Goal: Find specific page/section: Find specific page/section

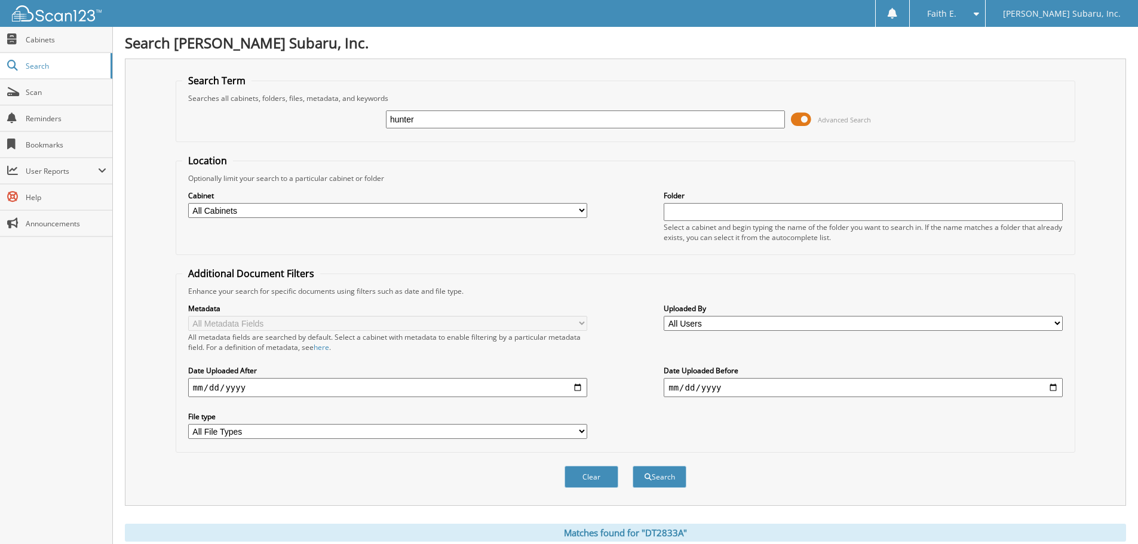
type input "hunter"
click at [632, 466] on button "Search" at bounding box center [659, 477] width 54 height 22
click at [419, 118] on input "hunter" at bounding box center [585, 119] width 399 height 18
type input "37847.00"
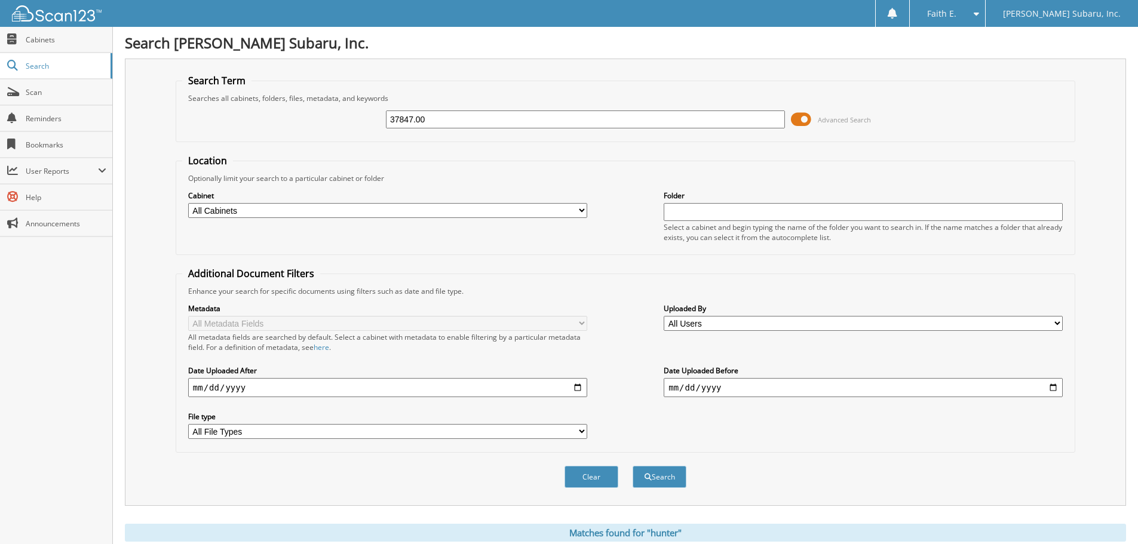
click at [632, 466] on button "Search" at bounding box center [659, 477] width 54 height 22
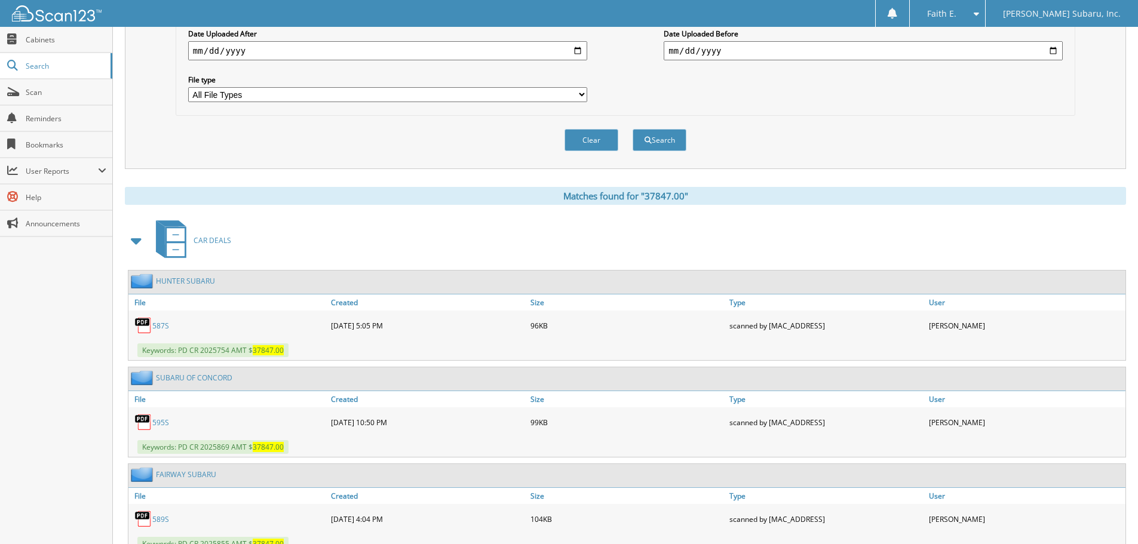
scroll to position [358, 0]
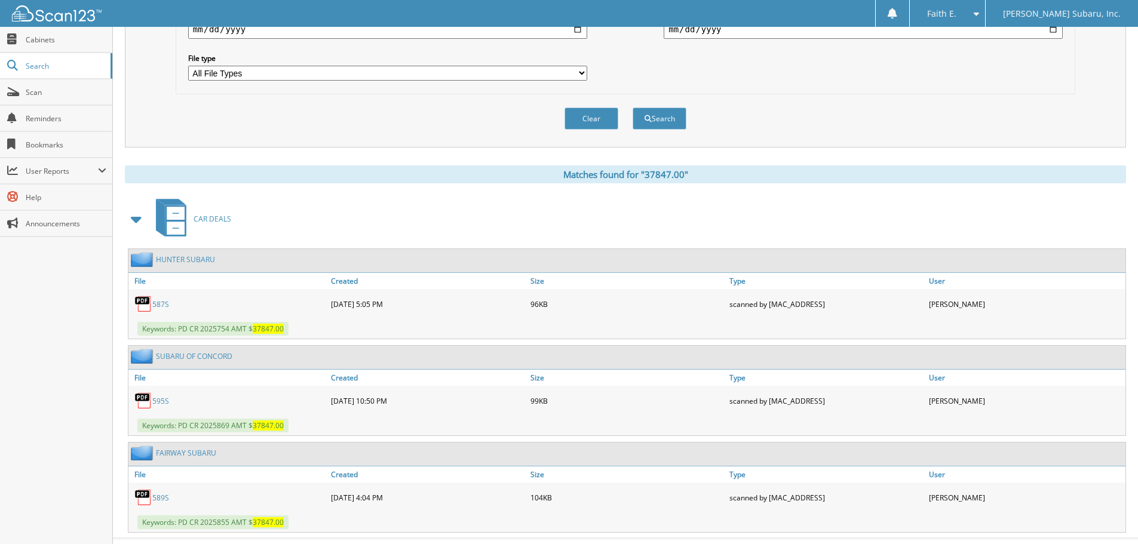
click at [159, 305] on link "587S" at bounding box center [160, 304] width 17 height 10
click at [155, 299] on div "587S" at bounding box center [227, 304] width 199 height 24
click at [155, 301] on link "587S" at bounding box center [160, 304] width 17 height 10
click at [177, 260] on link "HUNTER SUBARU" at bounding box center [185, 259] width 59 height 10
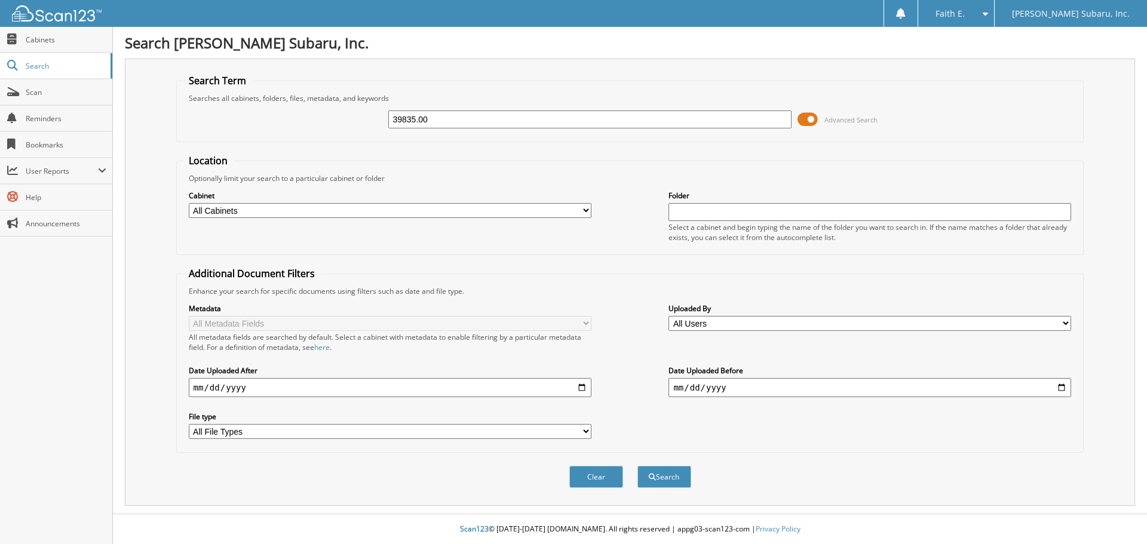
type input "39835.00"
click at [637, 466] on button "Search" at bounding box center [664, 477] width 54 height 22
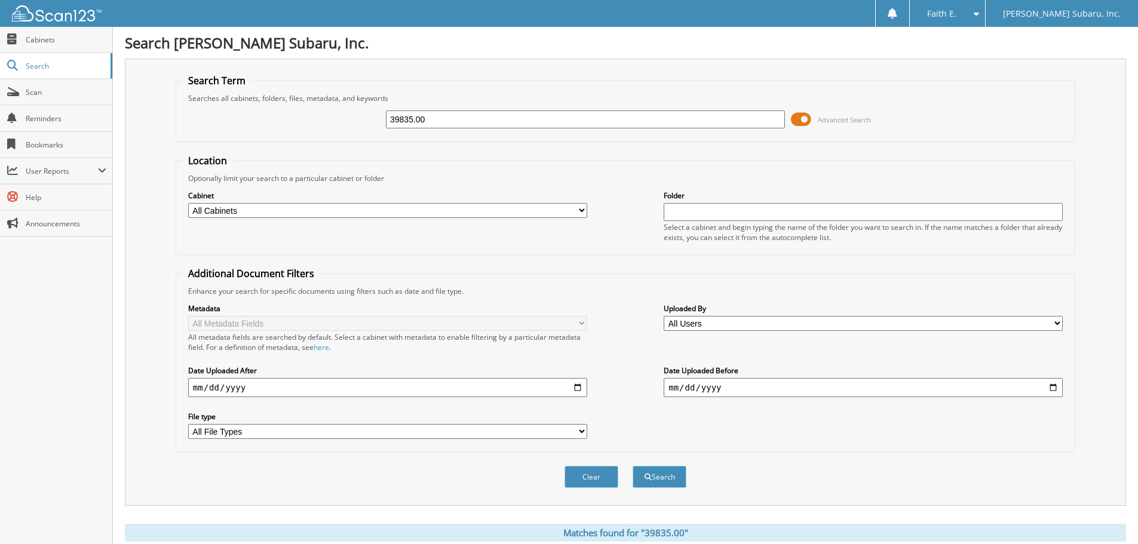
scroll to position [287, 0]
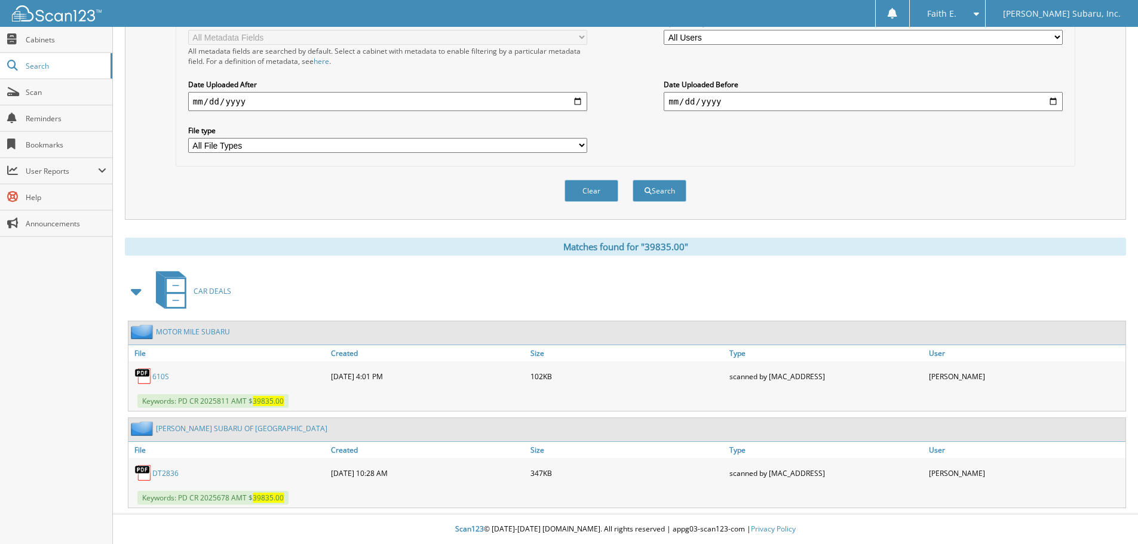
click at [164, 469] on link "DT2836" at bounding box center [165, 473] width 26 height 10
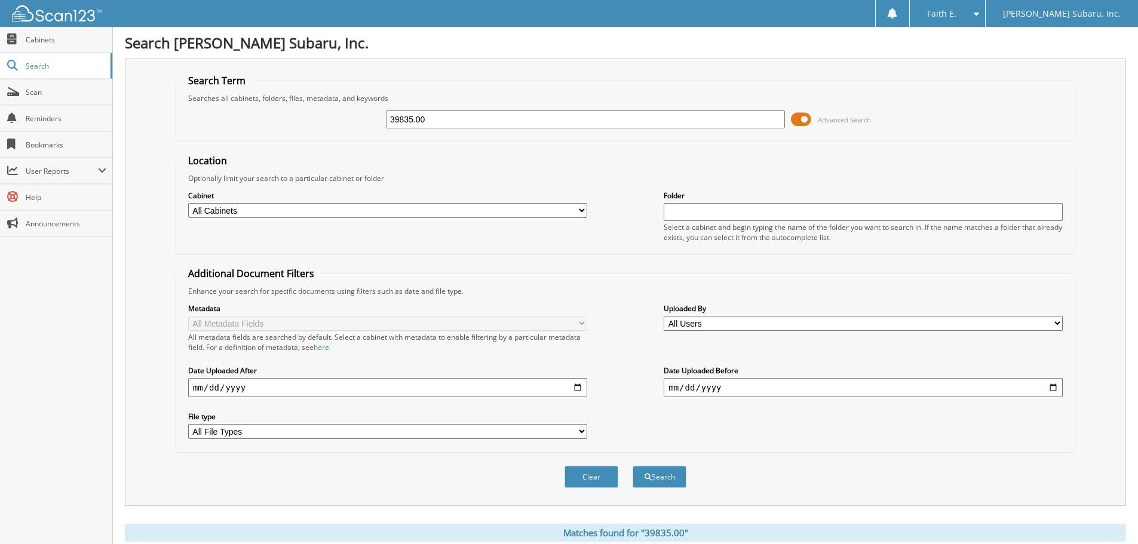
click at [538, 128] on input "39835.00" at bounding box center [585, 119] width 399 height 18
type input "33024.00"
click at [632, 466] on button "Search" at bounding box center [659, 477] width 54 height 22
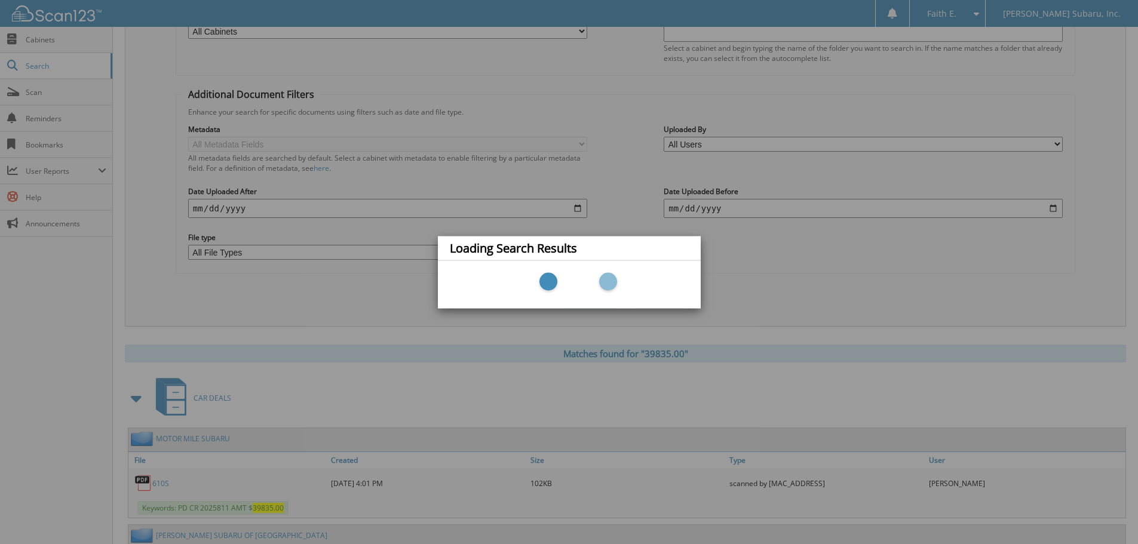
scroll to position [287, 0]
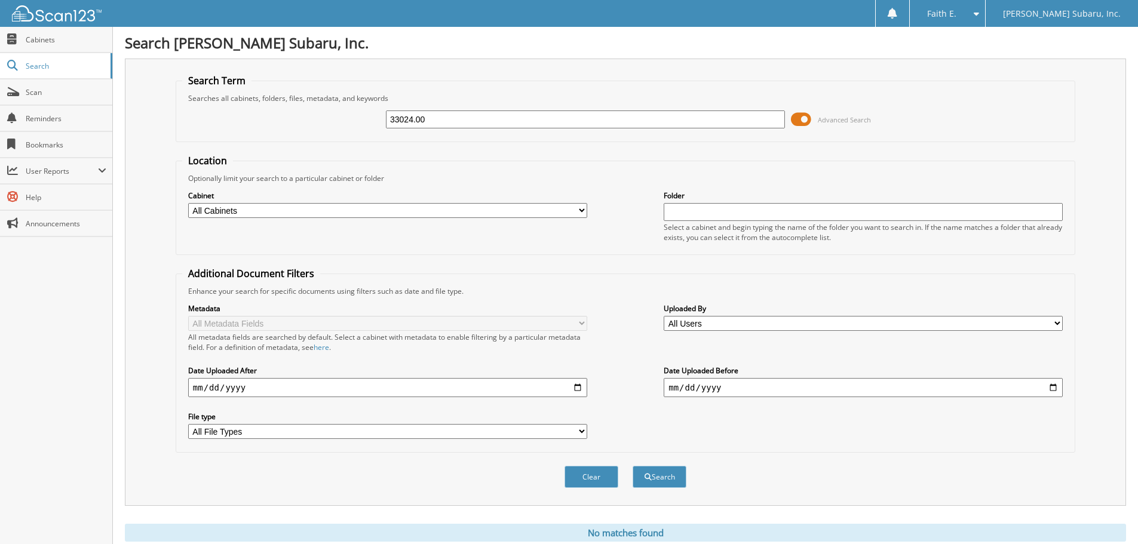
click at [442, 130] on div "33024.00 Advanced Search" at bounding box center [625, 119] width 886 height 32
click at [443, 125] on input "33024.00" at bounding box center [585, 119] width 399 height 18
type input "45842"
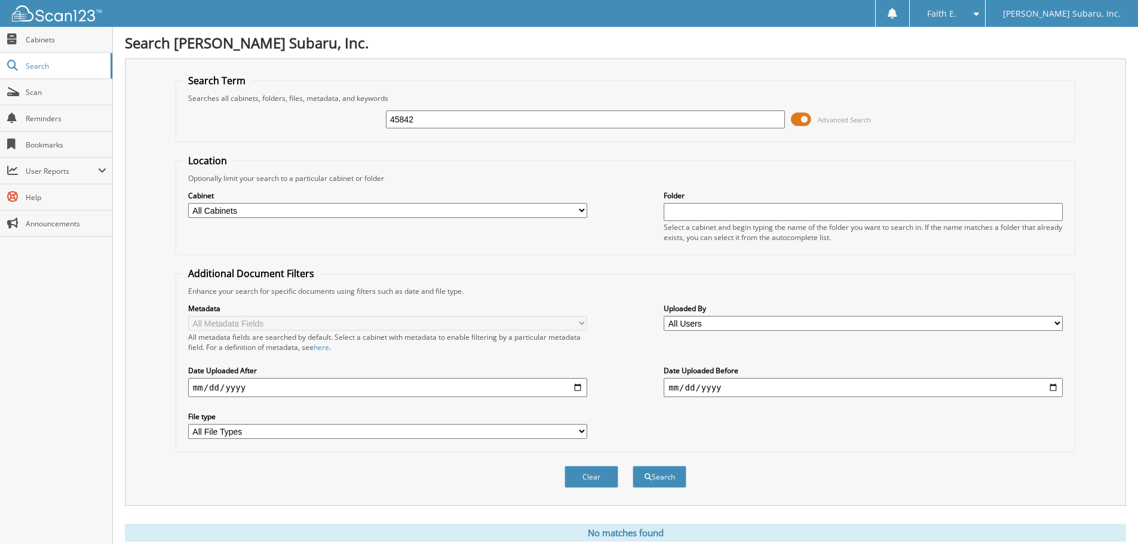
click at [632, 466] on button "Search" at bounding box center [659, 477] width 54 height 22
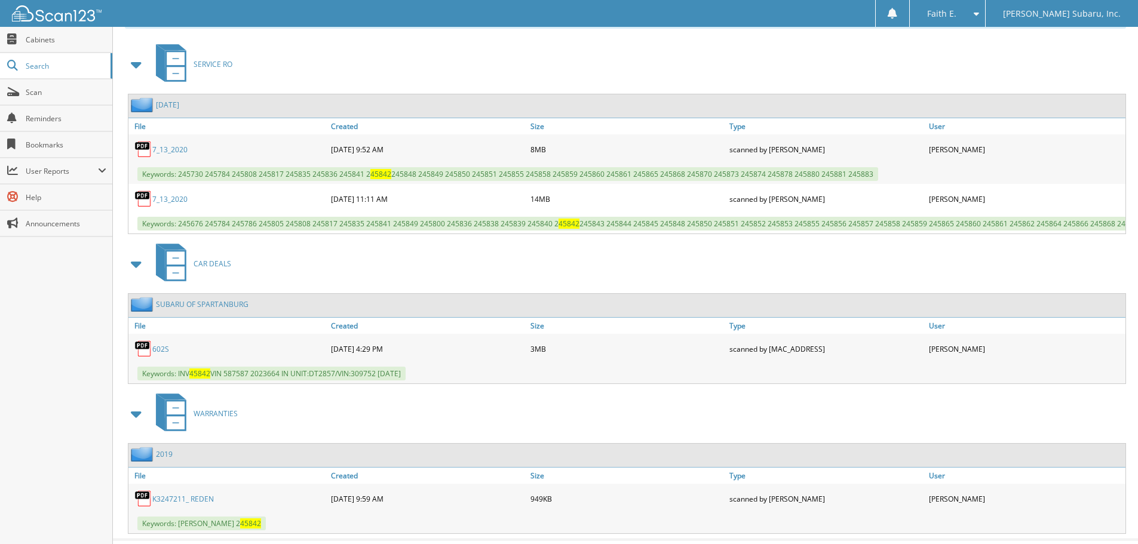
scroll to position [548, 0]
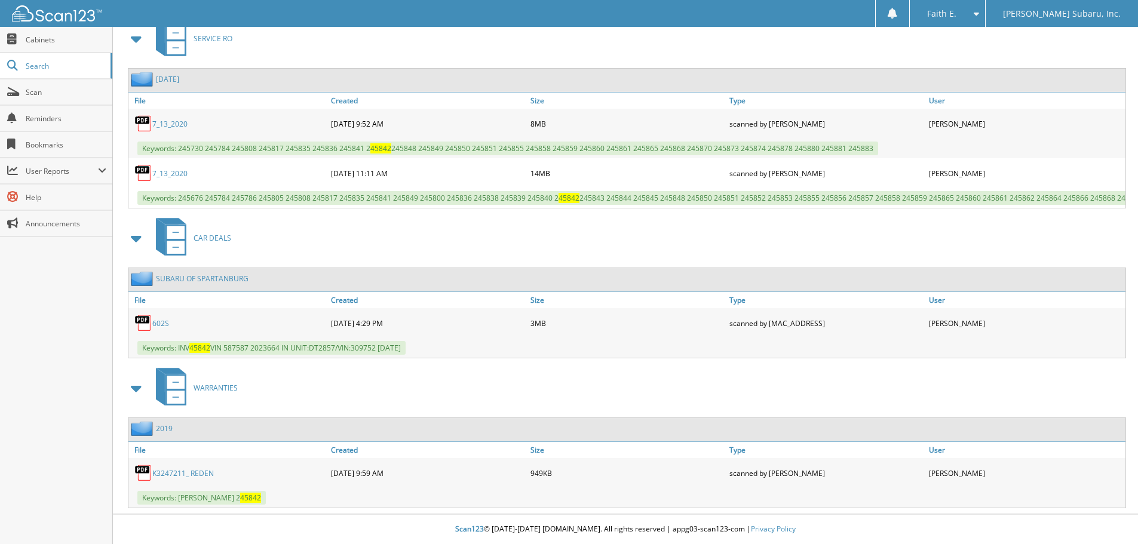
click at [156, 323] on link "602S" at bounding box center [160, 323] width 17 height 10
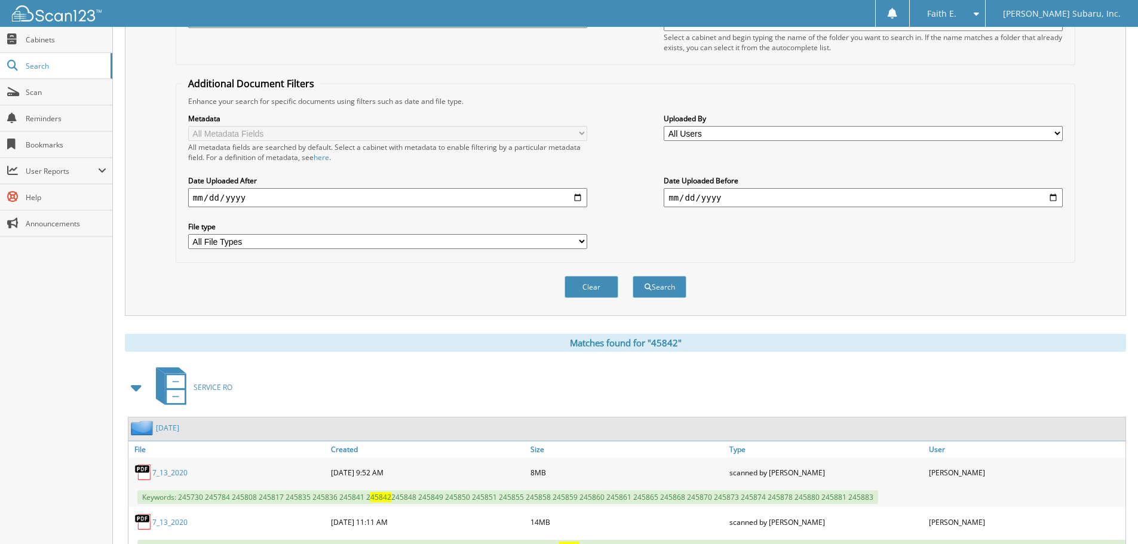
scroll to position [0, 0]
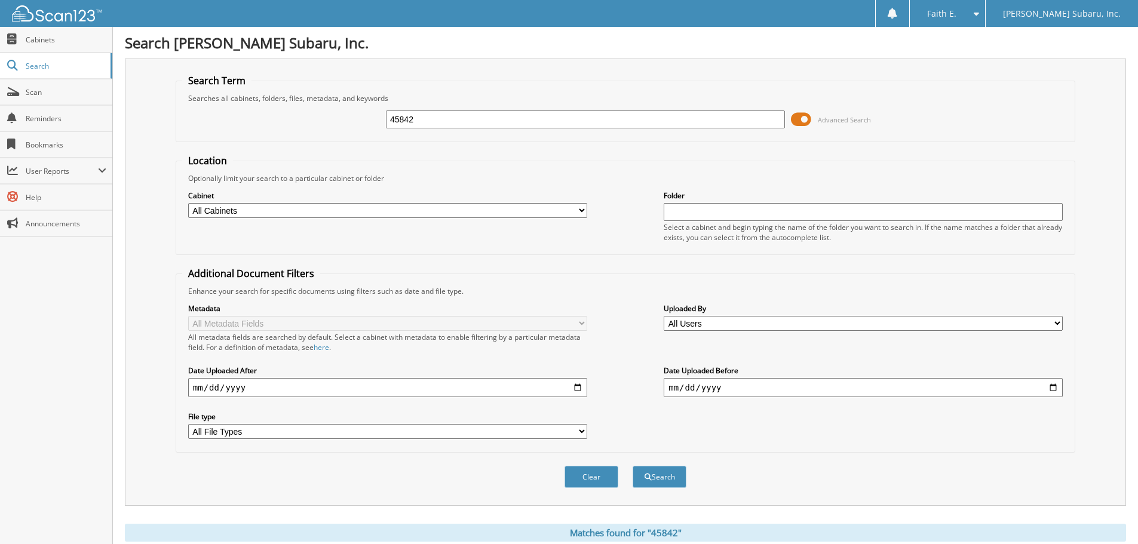
click at [438, 131] on div "45842 Advanced Search" at bounding box center [625, 119] width 886 height 32
click at [439, 120] on input "45842" at bounding box center [585, 119] width 399 height 18
type input "DT2857"
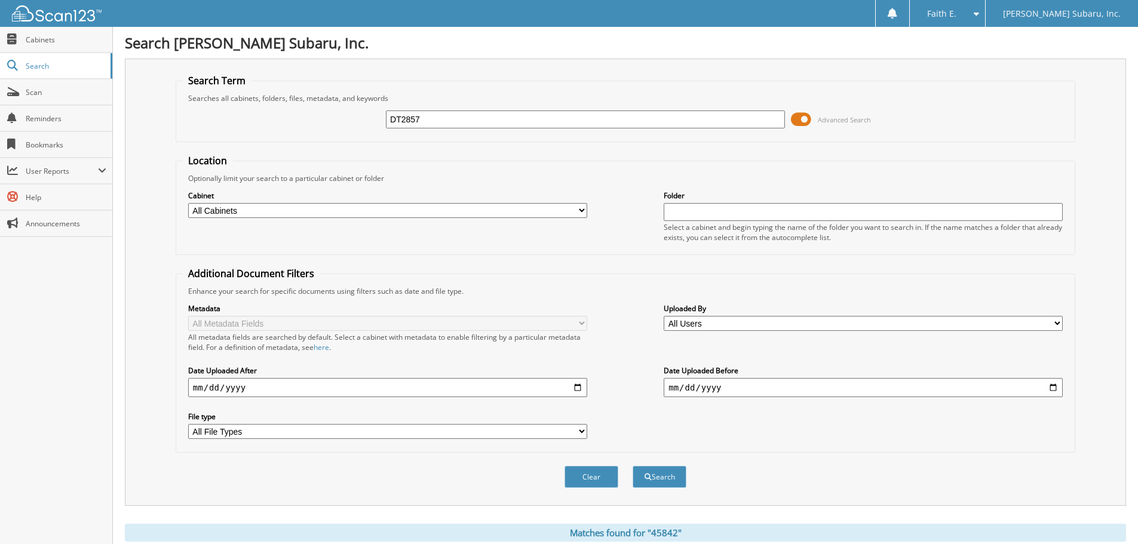
click at [632, 466] on button "Search" at bounding box center [659, 477] width 54 height 22
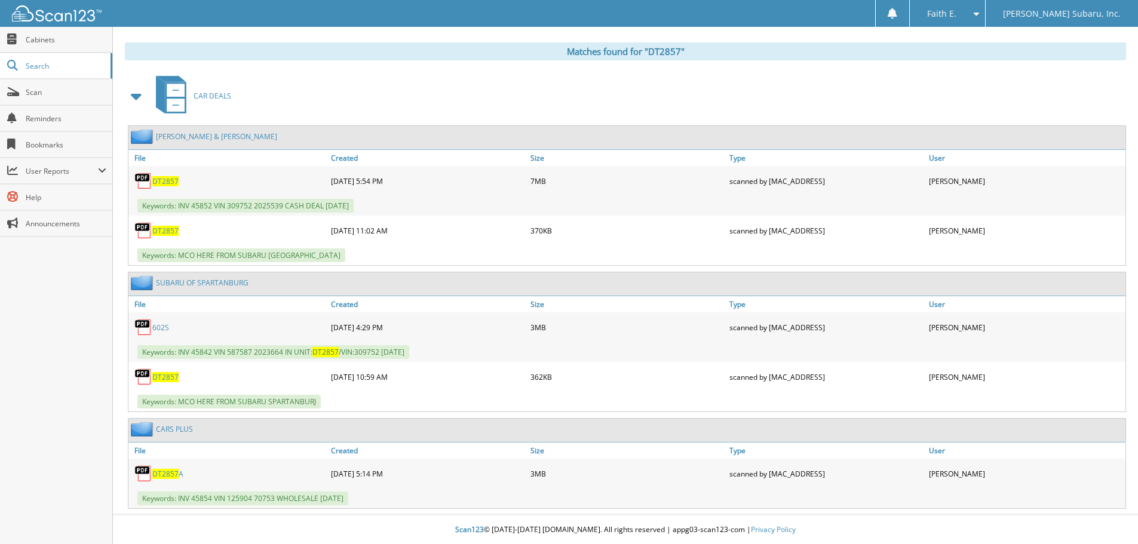
scroll to position [483, 0]
click at [161, 379] on span "DT2857" at bounding box center [165, 376] width 26 height 10
click at [180, 288] on div "SUBARU OF SPARTANBURG" at bounding box center [188, 282] width 120 height 15
click at [180, 285] on link "SUBARU OF SPARTANBURG" at bounding box center [202, 282] width 93 height 10
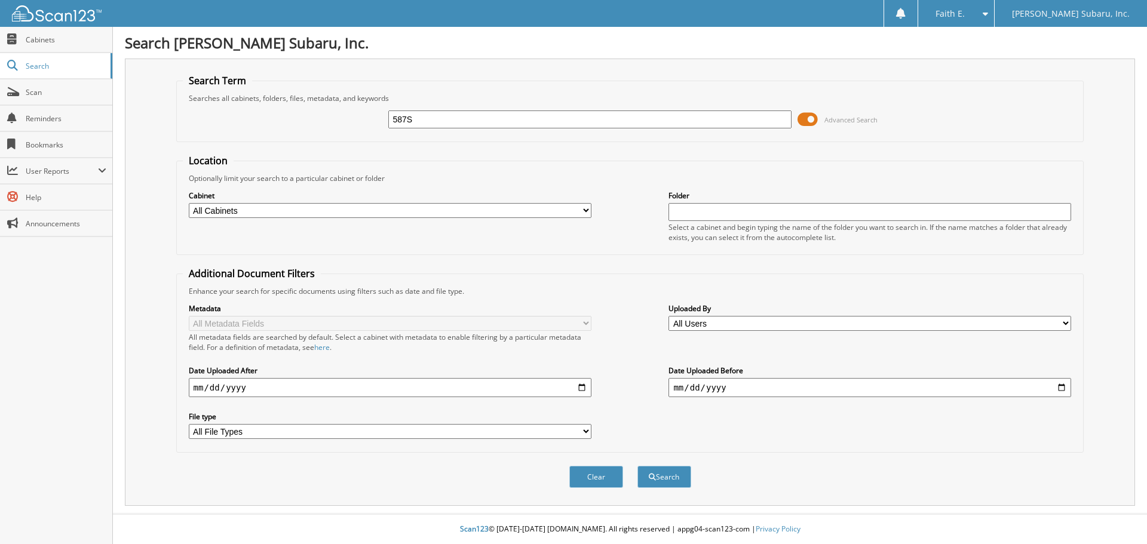
type input "587S"
click at [637, 466] on button "Search" at bounding box center [664, 477] width 54 height 22
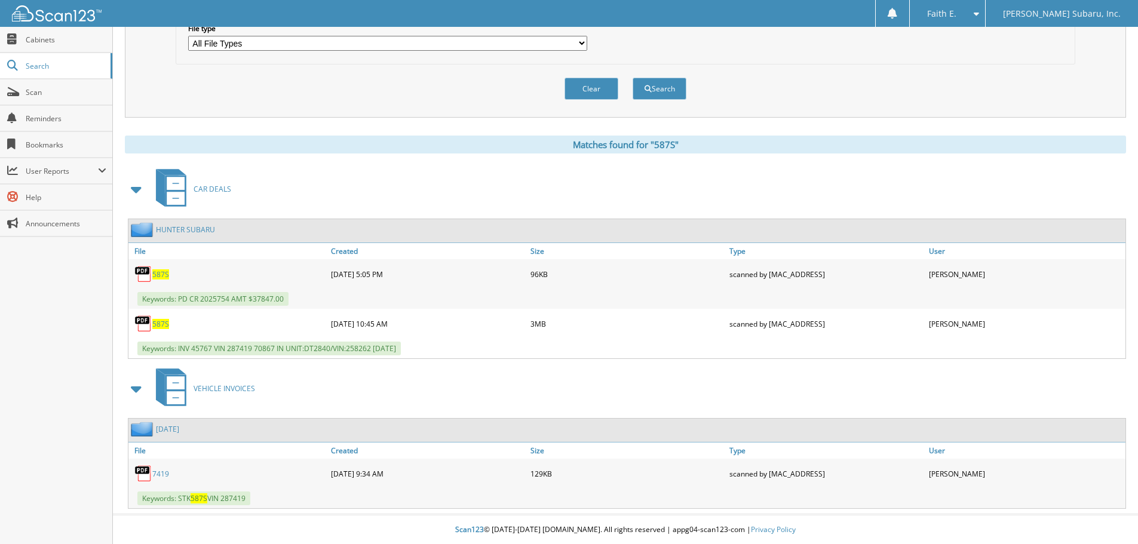
scroll to position [389, 0]
click at [161, 321] on span "587S" at bounding box center [160, 323] width 17 height 10
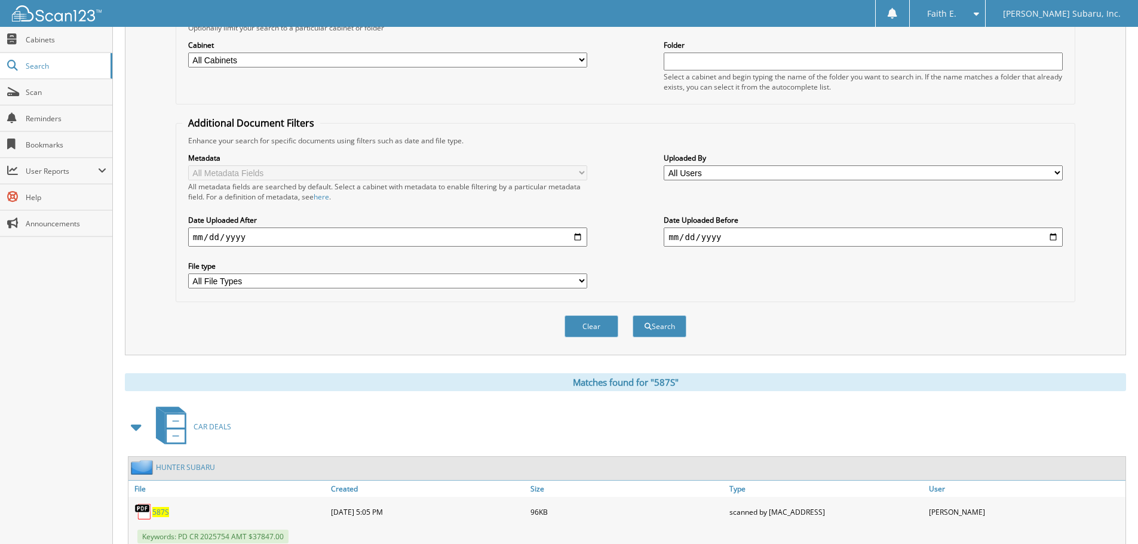
scroll to position [0, 0]
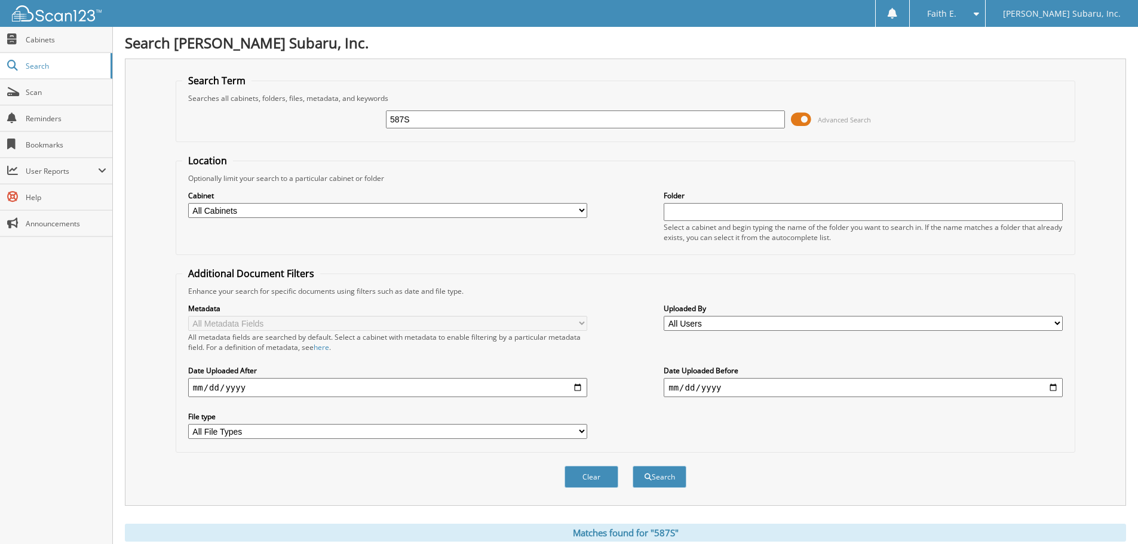
click at [482, 118] on input "587S" at bounding box center [585, 119] width 399 height 18
type input "585S"
click at [632, 466] on button "Search" at bounding box center [659, 477] width 54 height 22
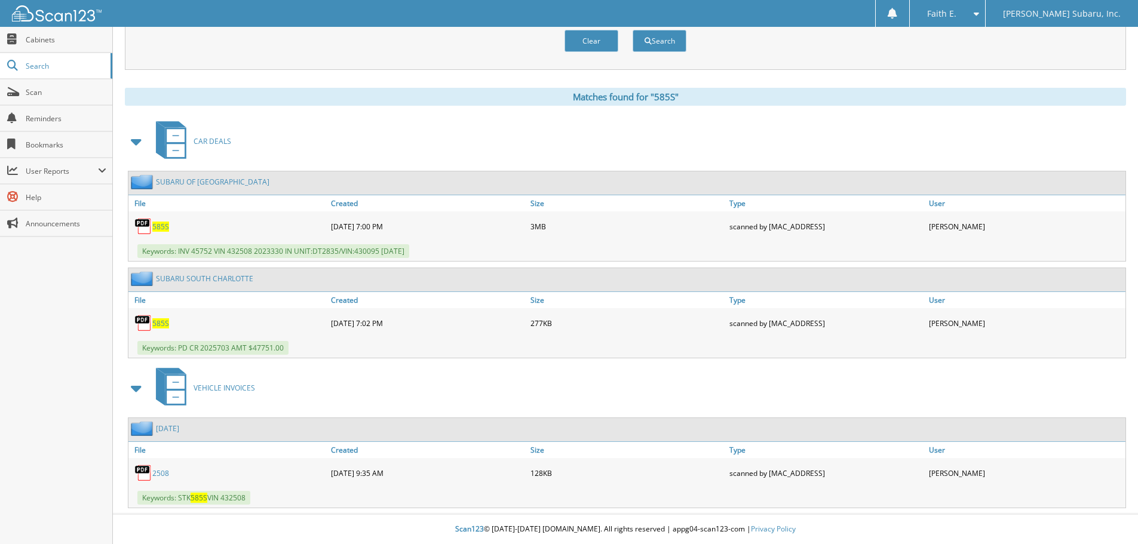
scroll to position [437, 0]
click at [164, 226] on span "585S" at bounding box center [160, 227] width 17 height 10
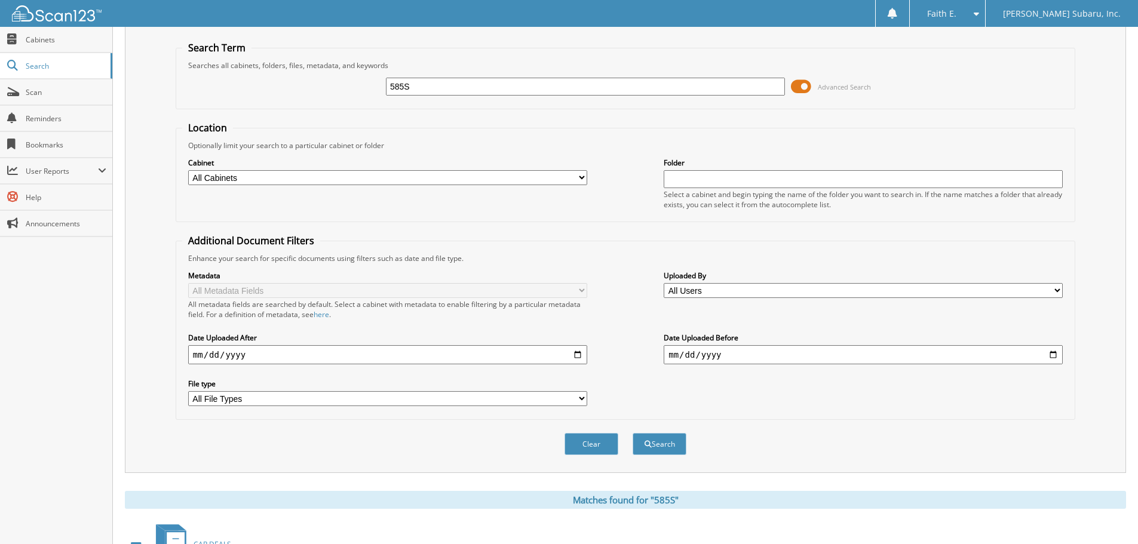
scroll to position [0, 0]
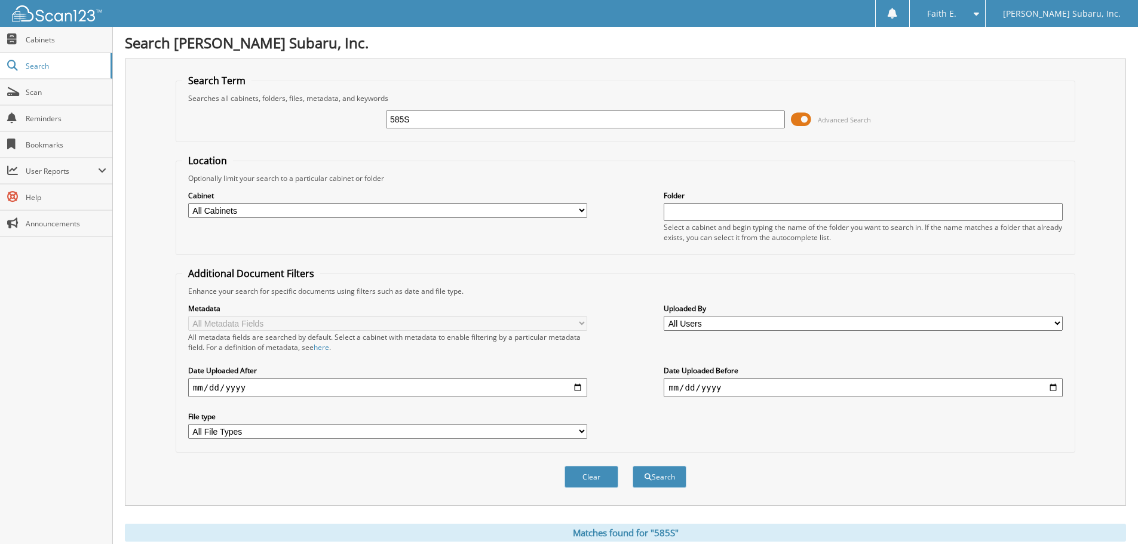
click at [432, 117] on input "585S" at bounding box center [585, 119] width 399 height 18
type input "45715.00"
click at [632, 466] on button "Search" at bounding box center [659, 477] width 54 height 22
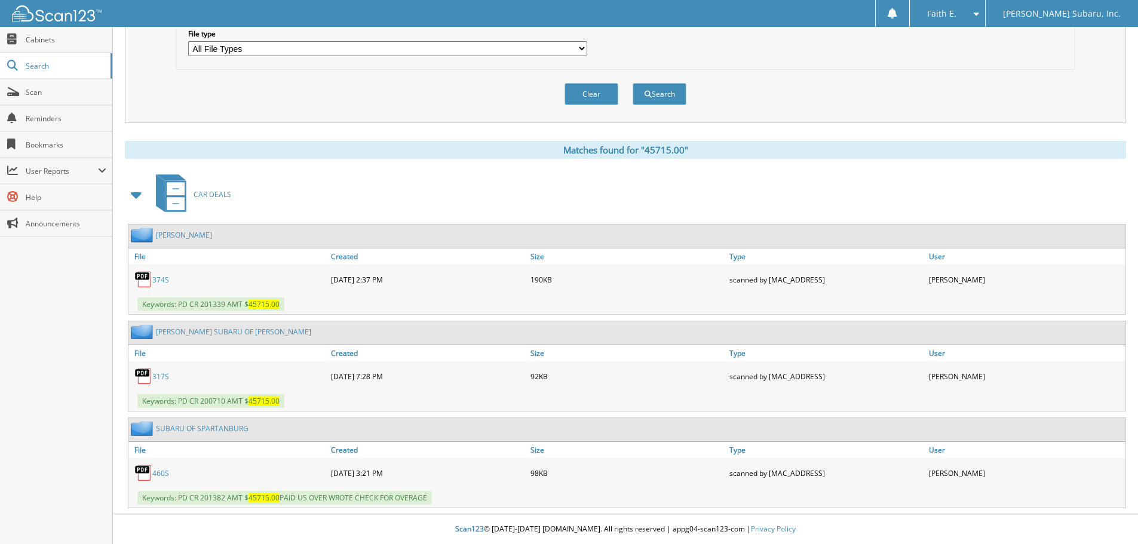
click at [162, 279] on link "374S" at bounding box center [160, 280] width 17 height 10
click at [212, 239] on link "[PERSON_NAME]" at bounding box center [184, 235] width 56 height 10
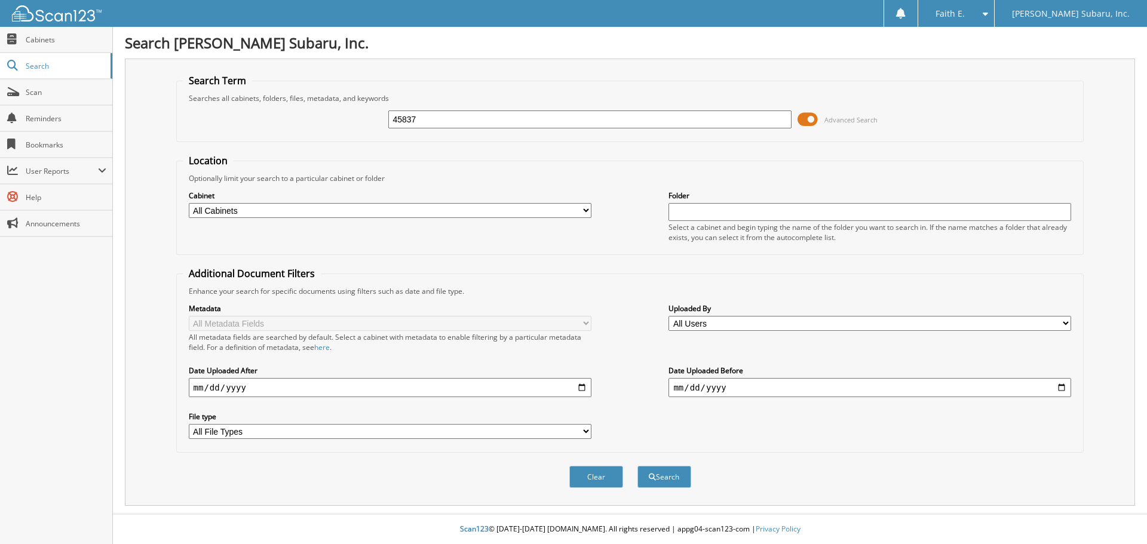
type input "45837"
click at [637, 466] on button "Search" at bounding box center [664, 477] width 54 height 22
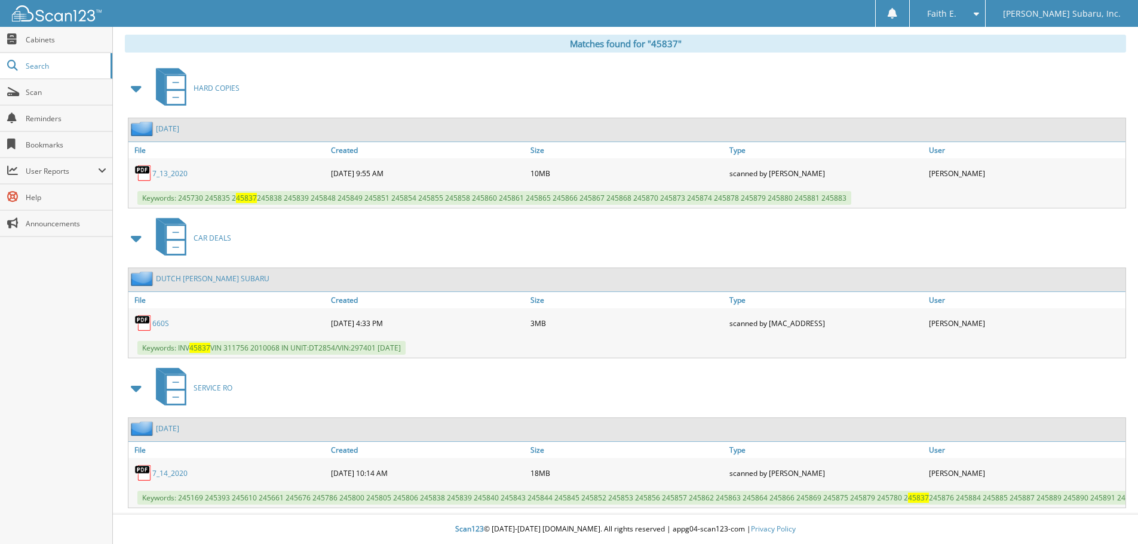
scroll to position [499, 0]
click at [163, 318] on link "660S" at bounding box center [160, 323] width 17 height 10
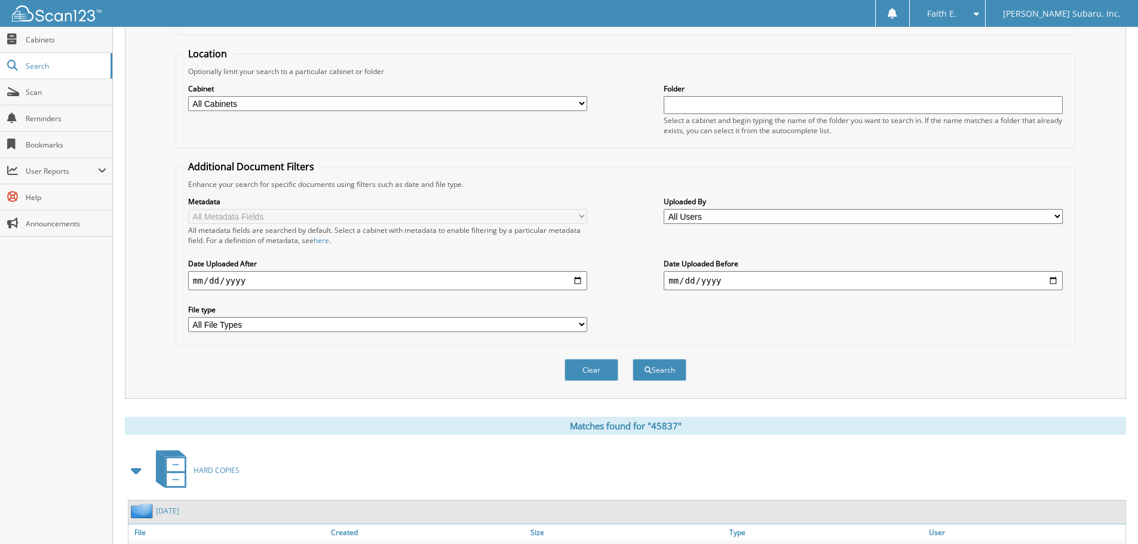
scroll to position [0, 0]
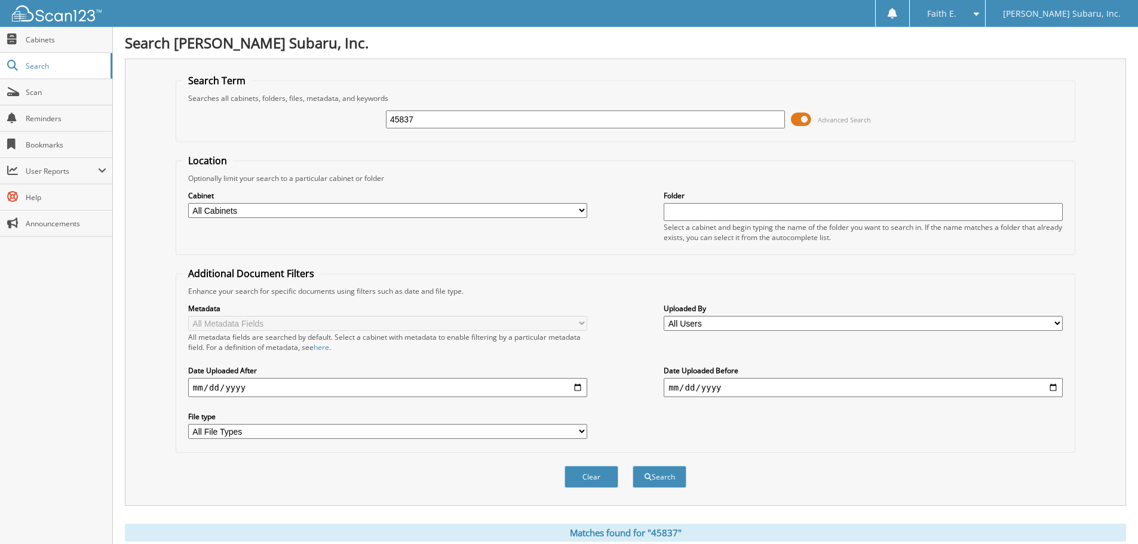
click at [434, 121] on input "45837" at bounding box center [585, 119] width 399 height 18
type input "2025924"
click at [632, 466] on button "Search" at bounding box center [659, 477] width 54 height 22
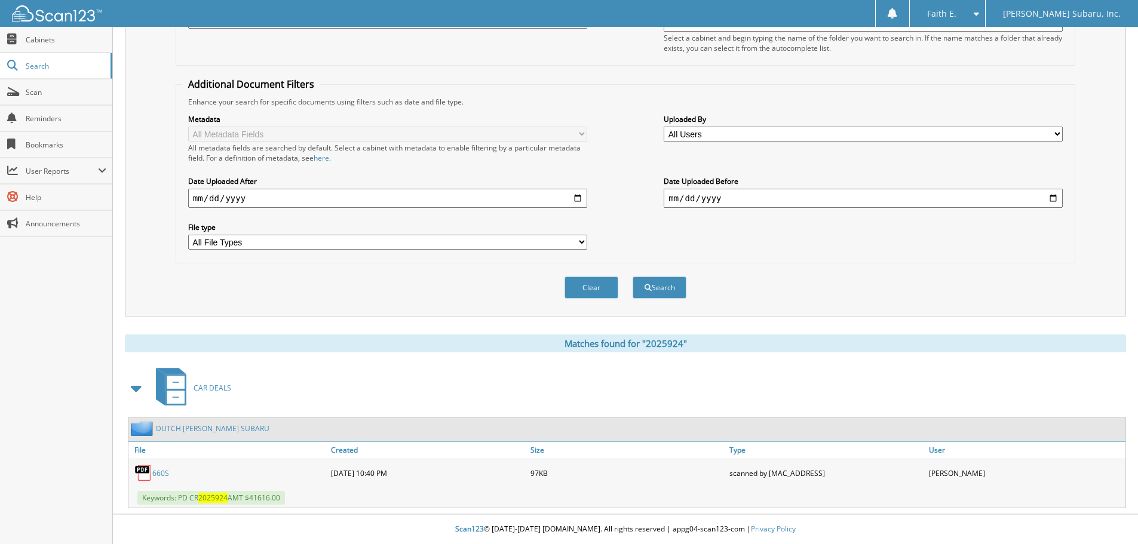
click at [152, 472] on img at bounding box center [143, 473] width 18 height 18
click at [155, 474] on link "660S" at bounding box center [160, 473] width 17 height 10
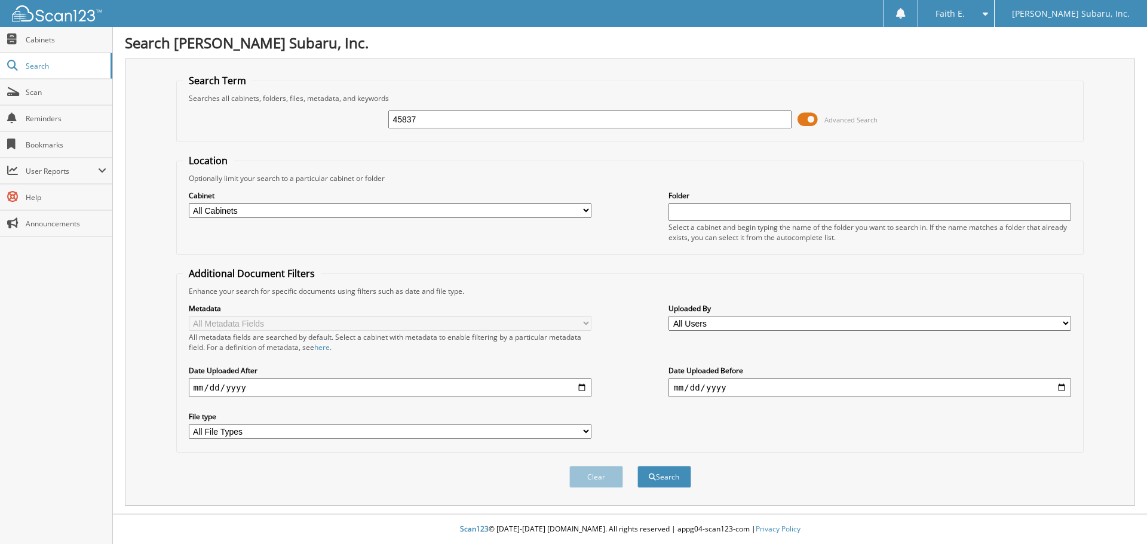
click at [658, 465] on div "Clear Search" at bounding box center [630, 477] width 908 height 48
click at [653, 479] on span "submit" at bounding box center [652, 477] width 7 height 7
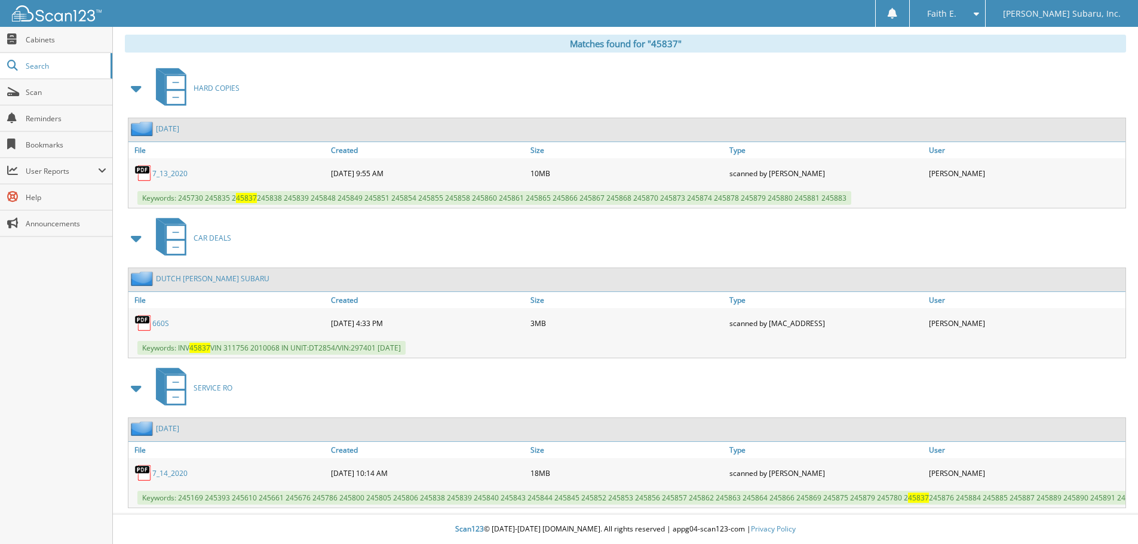
scroll to position [499, 0]
click at [178, 273] on link "DUTCH [PERSON_NAME] SUBARU" at bounding box center [212, 278] width 113 height 10
